Goal: Task Accomplishment & Management: Use online tool/utility

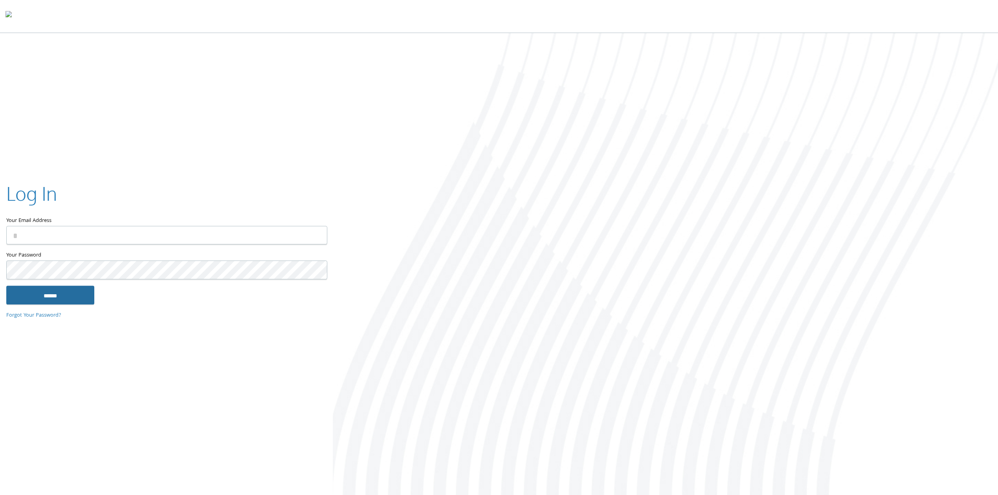
type input "**********"
click at [75, 301] on input "******" at bounding box center [50, 295] width 88 height 19
type input "**********"
click at [59, 296] on input "******" at bounding box center [50, 295] width 88 height 19
